Goal: Navigation & Orientation: Find specific page/section

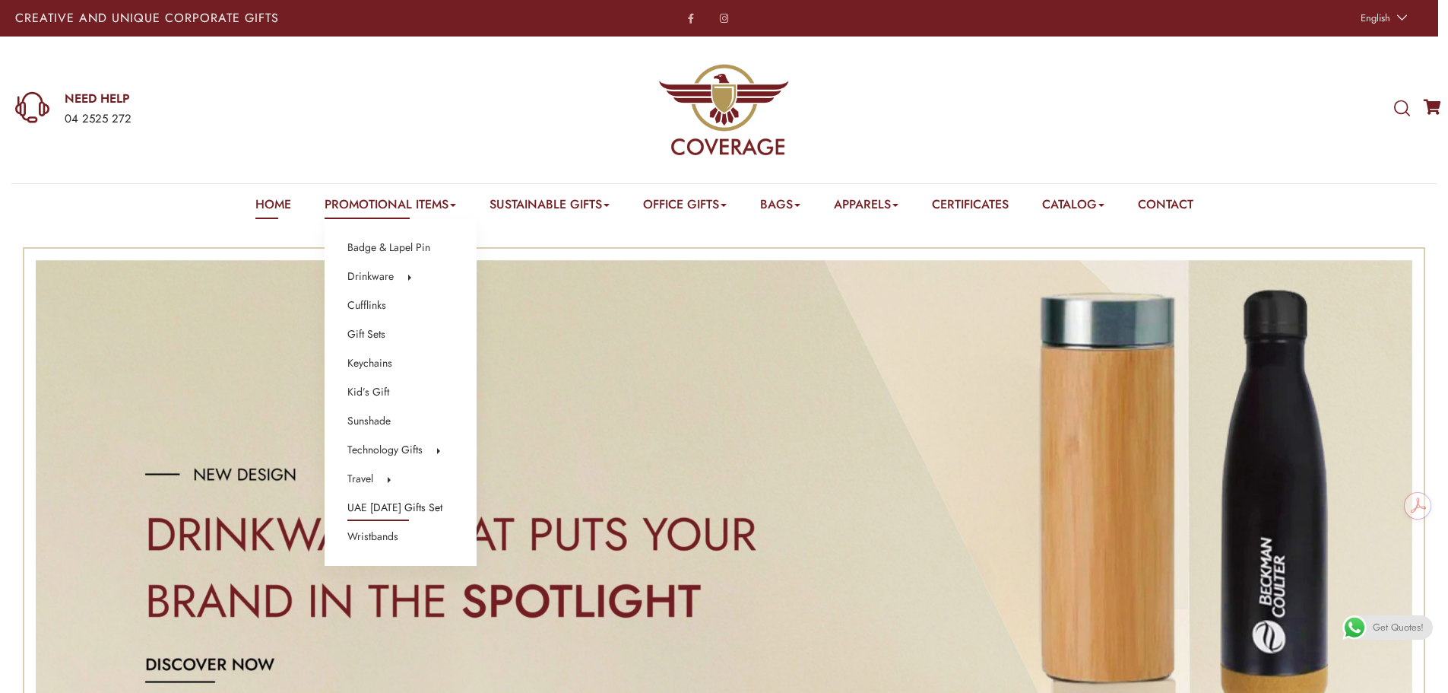
click at [405, 503] on link "UAE [DATE] Gifts Set" at bounding box center [394, 508] width 95 height 20
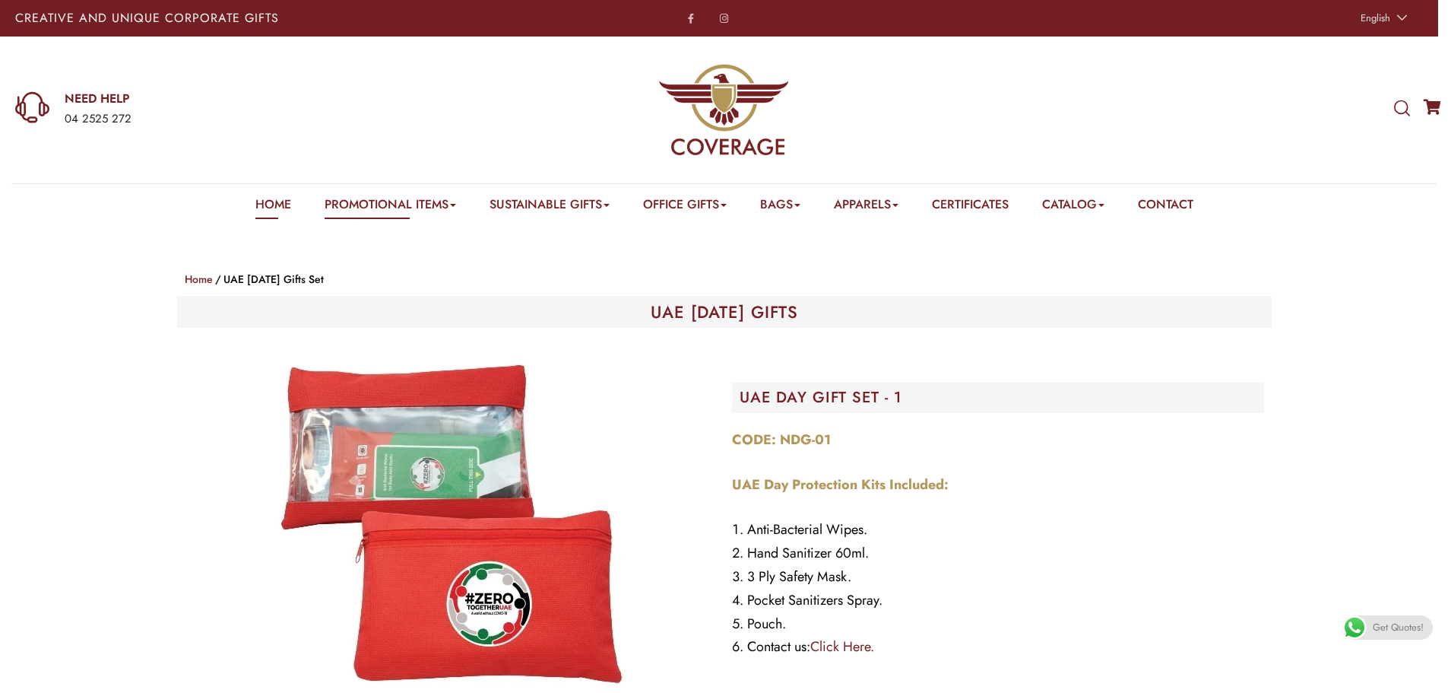
click at [255, 200] on link "Home" at bounding box center [273, 207] width 36 height 24
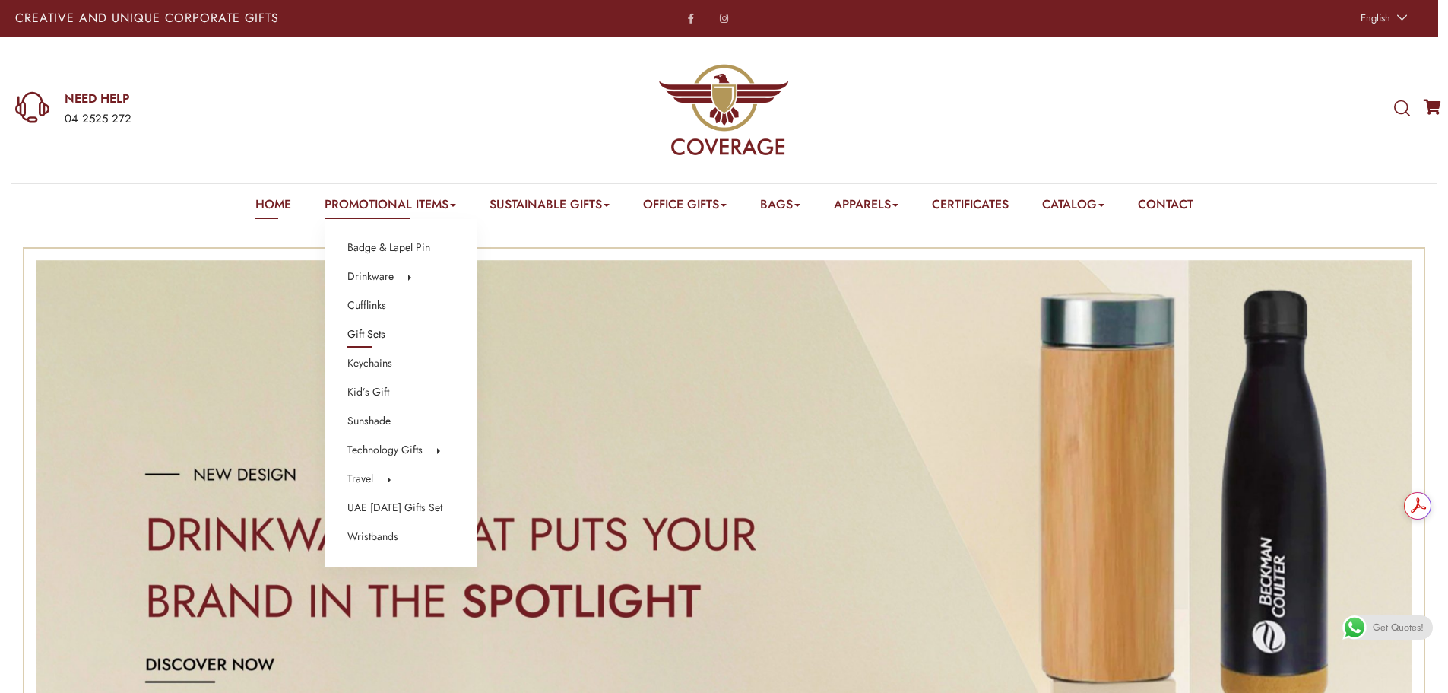
click at [365, 335] on link "Gift Sets" at bounding box center [366, 335] width 38 height 20
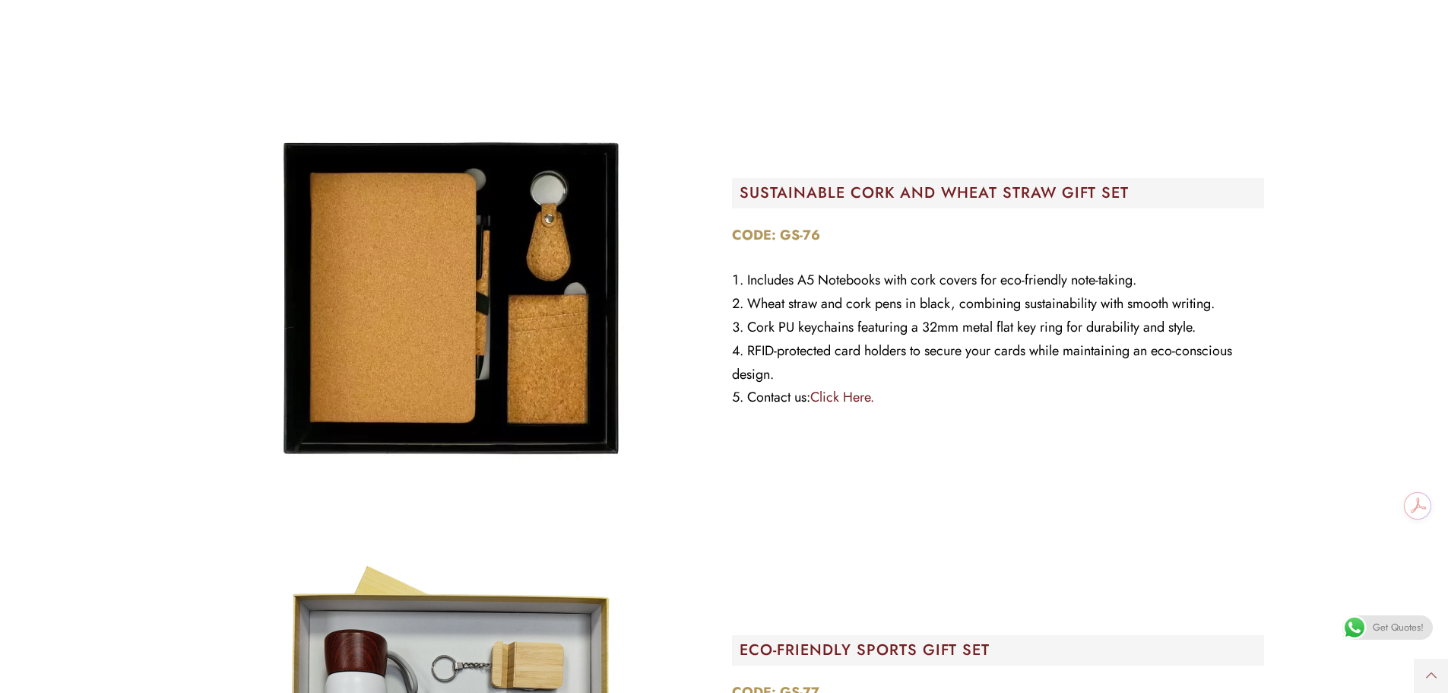
scroll to position [9809, 0]
